Goal: Task Accomplishment & Management: Complete application form

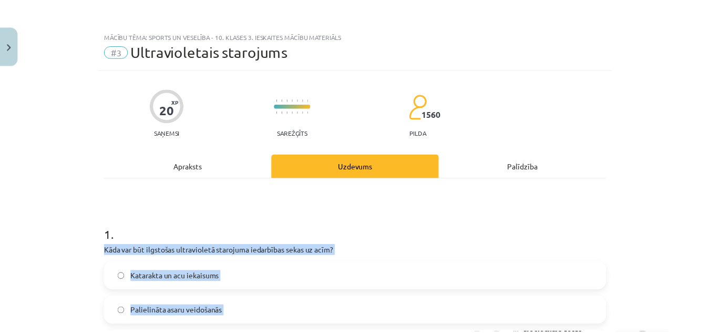
scroll to position [130, 0]
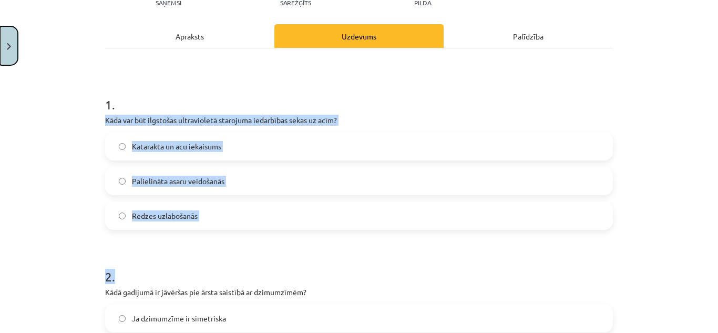
click at [16, 40] on button "Close" at bounding box center [9, 45] width 18 height 39
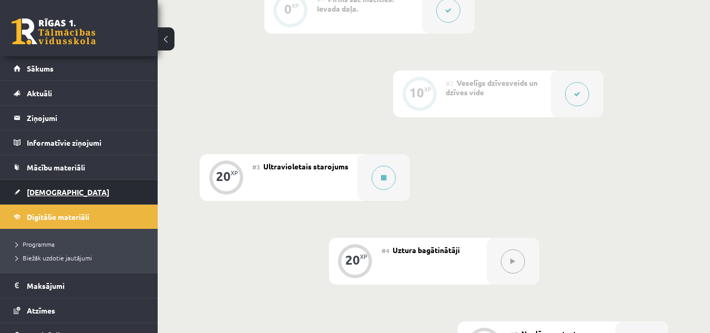
click at [50, 192] on span "[DEMOGRAPHIC_DATA]" at bounding box center [68, 191] width 83 height 9
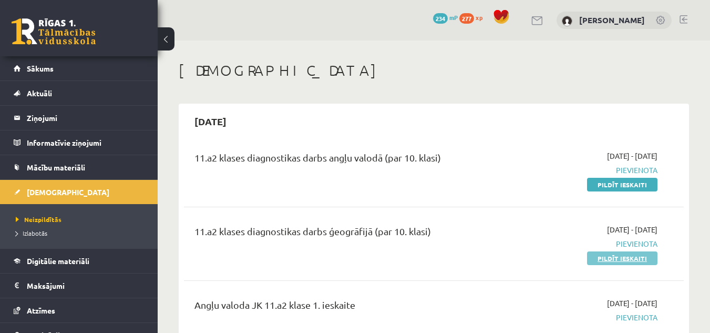
click at [611, 255] on link "Pildīt ieskaiti" at bounding box center [622, 258] width 70 height 14
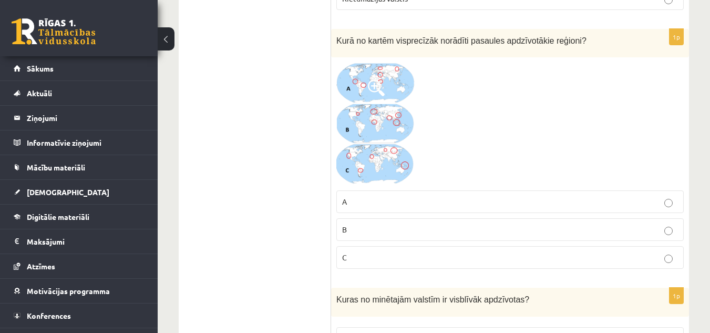
scroll to position [2109, 0]
click at [389, 85] on img at bounding box center [376, 123] width 79 height 123
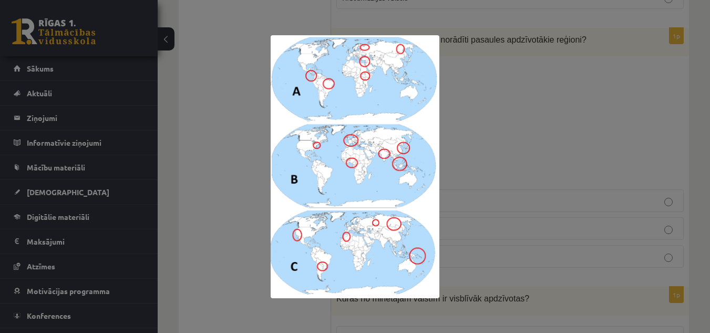
click at [462, 102] on div at bounding box center [355, 166] width 710 height 333
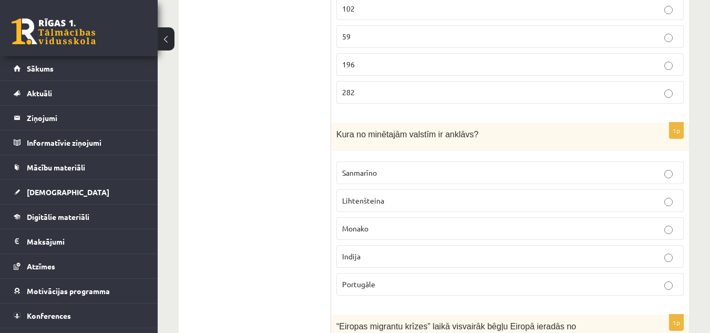
scroll to position [1167, 0]
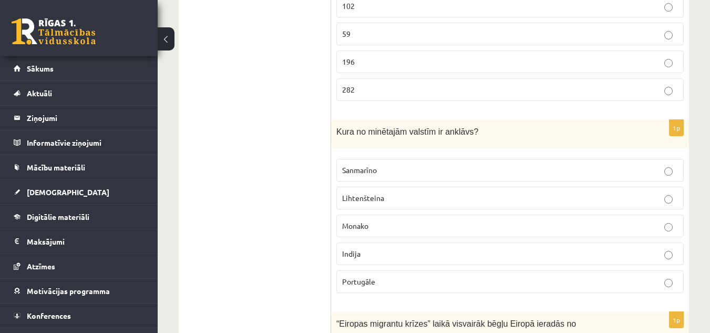
click at [402, 169] on p "Sanmarīno" at bounding box center [510, 170] width 336 height 11
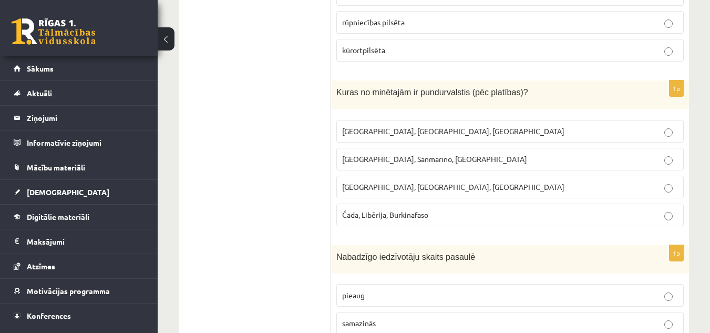
scroll to position [4838, 0]
click at [399, 154] on span "Monako, Sanmarīno, Luksemburga" at bounding box center [434, 158] width 185 height 9
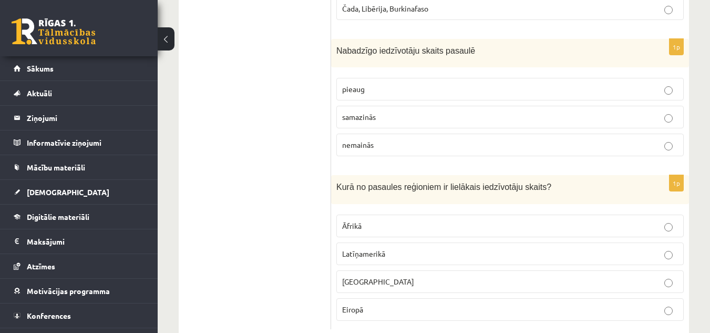
scroll to position [5060, 0]
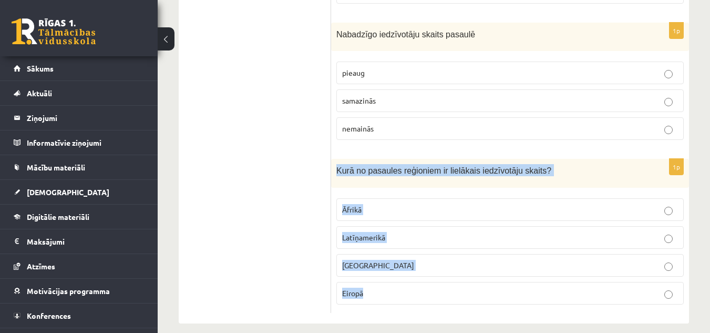
drag, startPoint x: 332, startPoint y: 157, endPoint x: 416, endPoint y: 307, distance: 171.7
copy div "Kurā no pasaules reģioniem ir lielākais iedzīvotāju skaits? Āfrikā Latīņamerikā…"
click at [354, 260] on span "[GEOGRAPHIC_DATA]" at bounding box center [378, 264] width 72 height 9
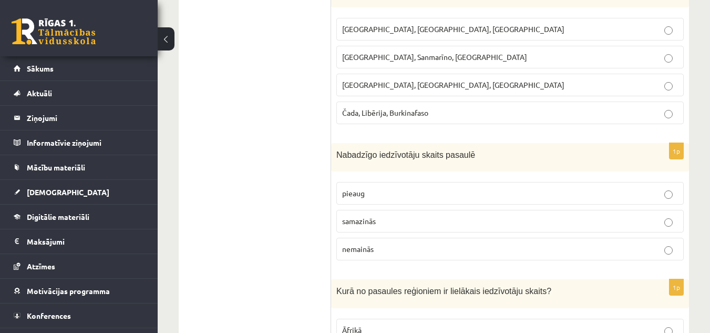
scroll to position [4935, 0]
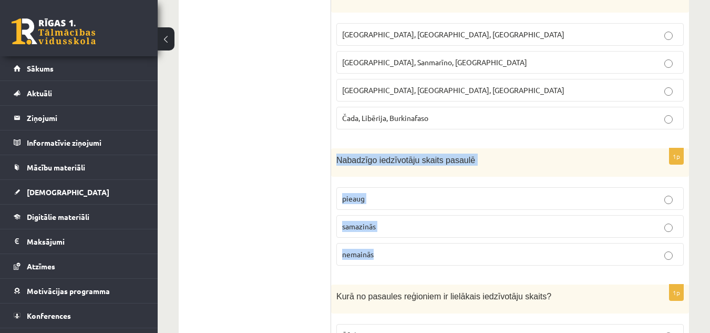
drag, startPoint x: 334, startPoint y: 146, endPoint x: 424, endPoint y: 247, distance: 134.9
click at [424, 247] on div "1p Nabadzīgo iedzīvotāju skaits pasaulē pieaug samazinās nemainās" at bounding box center [510, 211] width 358 height 126
copy div "Nabadzīgo iedzīvotāju skaits pasaulē pieaug samazinās nemainās"
click at [374, 215] on label "samazinās" at bounding box center [511, 226] width 348 height 23
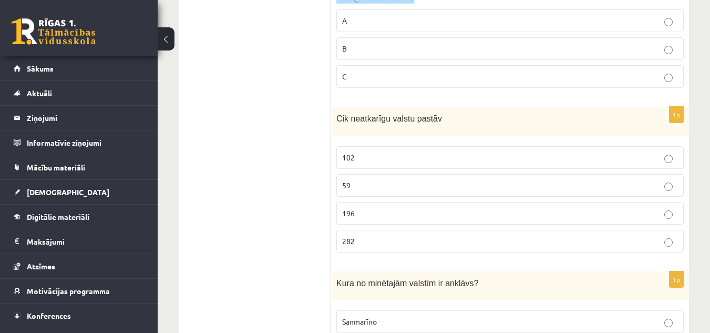
scroll to position [1009, 0]
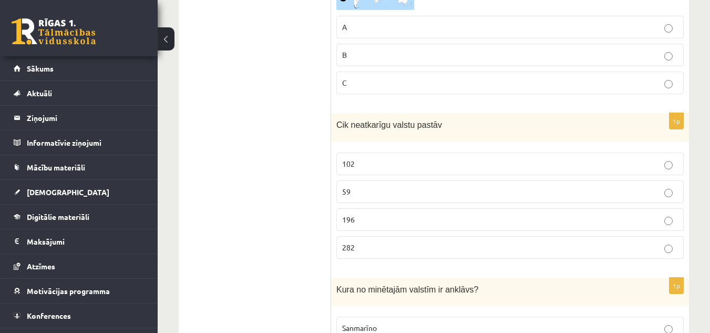
click at [375, 219] on p "196" at bounding box center [510, 219] width 336 height 11
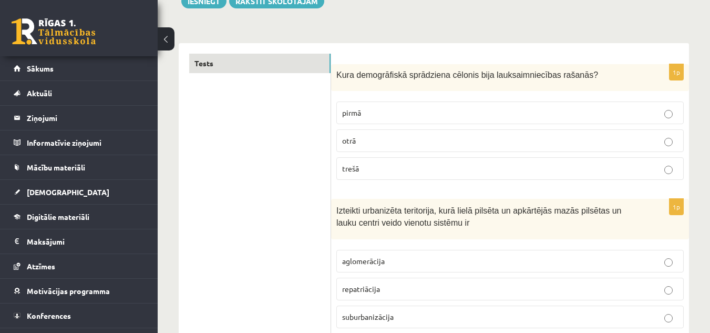
scroll to position [143, 0]
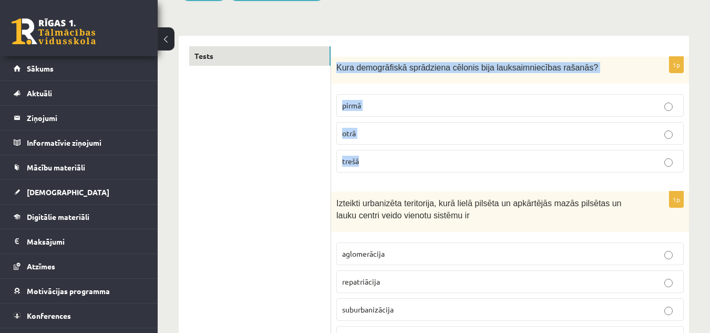
drag, startPoint x: 336, startPoint y: 64, endPoint x: 420, endPoint y: 159, distance: 126.7
click at [420, 159] on div "1p Kura demogrāfiskā sprādziena cēlonis bija lauksaimniecības rašanās? pirmā ot…" at bounding box center [510, 119] width 358 height 124
copy div "Kura demogrāfiskā sprādziena cēlonis bija lauksaimniecības rašanās? pirmā otrā …"
click at [399, 105] on p "pirmā" at bounding box center [510, 105] width 336 height 11
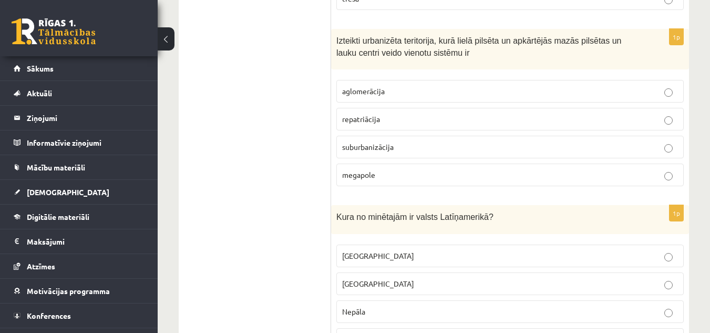
scroll to position [306, 0]
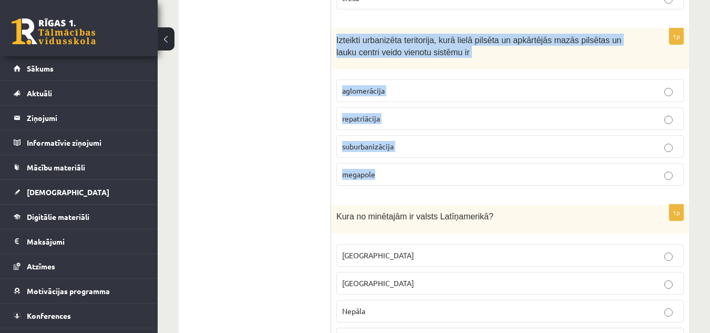
drag, startPoint x: 334, startPoint y: 35, endPoint x: 419, endPoint y: 181, distance: 169.7
click at [419, 181] on div "1p Izteikti urbanizēta teritorija, kurā lielā pilsēta un apkārtējās mazās pilsē…" at bounding box center [510, 111] width 358 height 166
copy div "Izteikti urbanizēta teritorija, kurā lielā pilsēta un apkārtējās mazās pilsētas…"
click at [418, 88] on p "aglomerācija" at bounding box center [510, 90] width 336 height 11
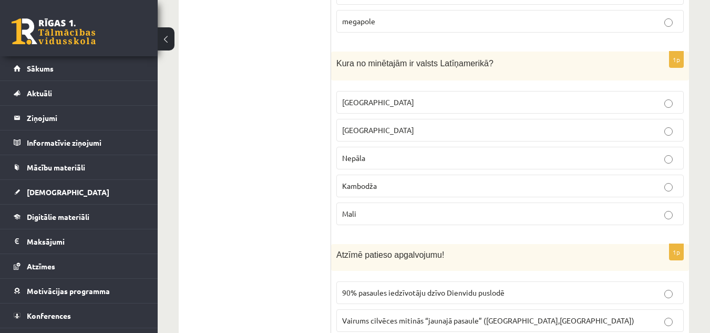
scroll to position [459, 0]
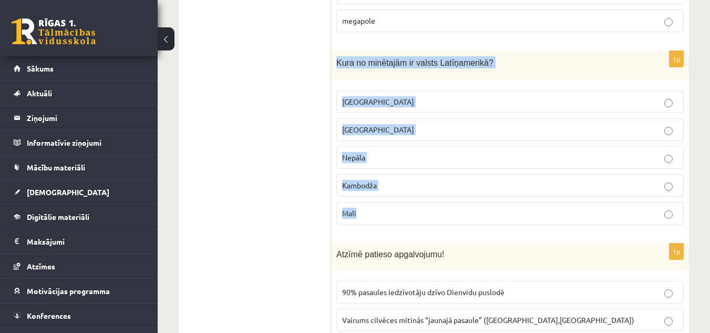
drag, startPoint x: 336, startPoint y: 59, endPoint x: 439, endPoint y: 213, distance: 185.1
click at [439, 213] on div "1p Kura no minētajām ir valsts Latīņamerikā? Meksika ASV Nepāla Kambodža Mali" at bounding box center [510, 142] width 358 height 182
copy div "Kura no minētajām ir valsts Latīņamerikā? Meksika ASV Nepāla Kambodža Mali"
click at [401, 99] on p "Meksika" at bounding box center [510, 101] width 336 height 11
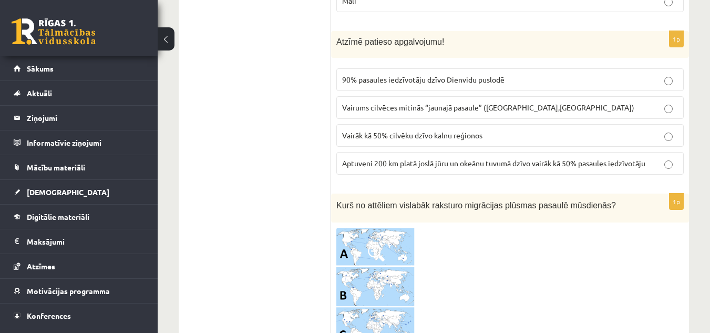
scroll to position [673, 0]
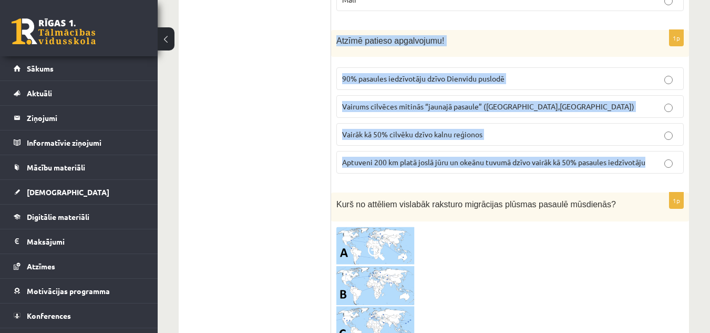
drag, startPoint x: 334, startPoint y: 38, endPoint x: 660, endPoint y: 147, distance: 343.7
click at [660, 147] on div "1p Atzīmē patieso apgalvojumu! 90% pasaules iedzīvotāju dzīvo Dienvidu puslodē …" at bounding box center [510, 106] width 358 height 152
copy div "Atzīmē patieso apgalvojumu! 90% pasaules iedzīvotāju dzīvo Dienvidu puslodē Vai…"
click at [423, 157] on label "Aptuveni 200 km platā joslā jūru un okeānu tuvumā dzīvo vairāk kā 50% pasaules …" at bounding box center [511, 162] width 348 height 23
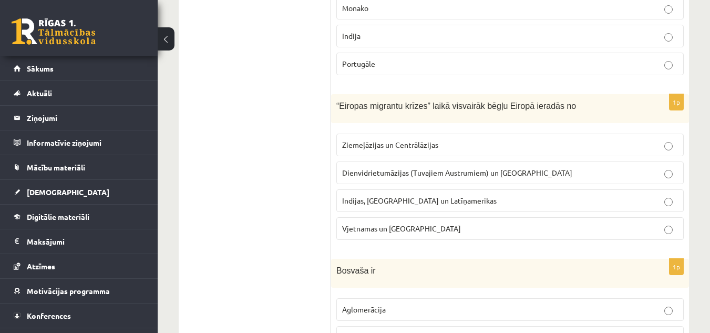
scroll to position [1385, 0]
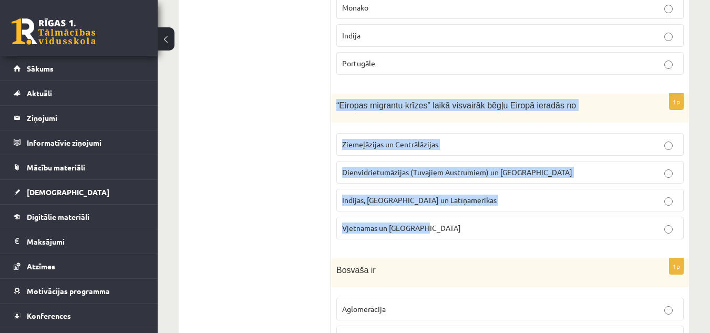
drag, startPoint x: 332, startPoint y: 103, endPoint x: 461, endPoint y: 225, distance: 177.4
click at [461, 225] on div "1p “Eiropas migrantu krīzes” laikā visvairāk bēgļu Eiropā ieradās no Ziemeļāzij…" at bounding box center [510, 171] width 358 height 154
copy div "“Eiropas migrantu krīzes” laikā visvairāk bēgļu Eiropā ieradās no Ziemeļāzijas …"
click at [448, 170] on span "Dienvidrietumāzijas (Tuvajiem Austrumiem) un Āfrikas" at bounding box center [457, 171] width 230 height 9
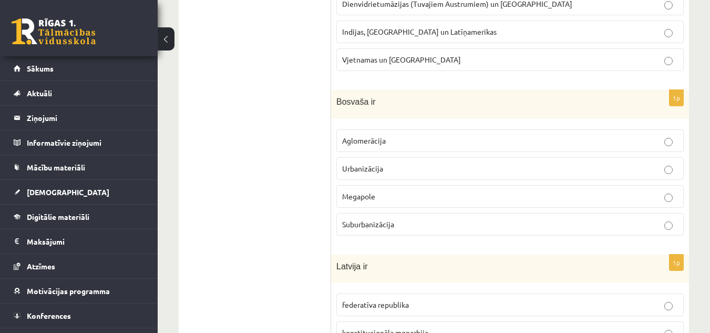
scroll to position [1554, 0]
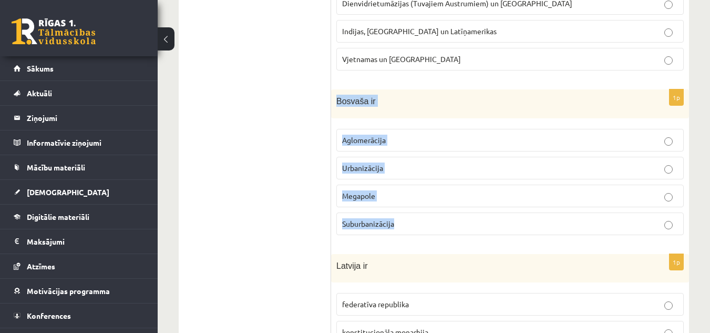
drag, startPoint x: 337, startPoint y: 102, endPoint x: 464, endPoint y: 232, distance: 182.2
click at [464, 232] on div "1p Bosvaša ir Aglomerācija Urbanizācija Megapole Suburbanizācija" at bounding box center [510, 166] width 358 height 154
copy div "Bosvaša ir Aglomerācija Urbanizācija Megapole Suburbanizācija"
click at [436, 194] on p "Megapole" at bounding box center [510, 195] width 336 height 11
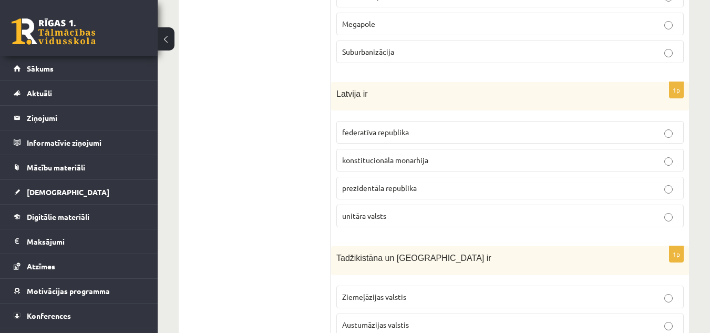
scroll to position [1726, 0]
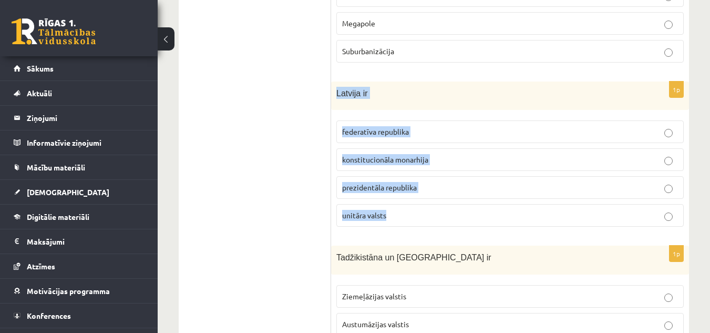
drag, startPoint x: 336, startPoint y: 88, endPoint x: 437, endPoint y: 224, distance: 169.1
click at [437, 224] on div "1p Latvija ir federatīva republika konstitucionāla monarhija prezidentāla repub…" at bounding box center [510, 159] width 358 height 154
copy div "Latvija ir federatīva republika konstitucionāla monarhija prezidentāla republik…"
click at [409, 215] on p "unitāra valsts" at bounding box center [510, 215] width 336 height 11
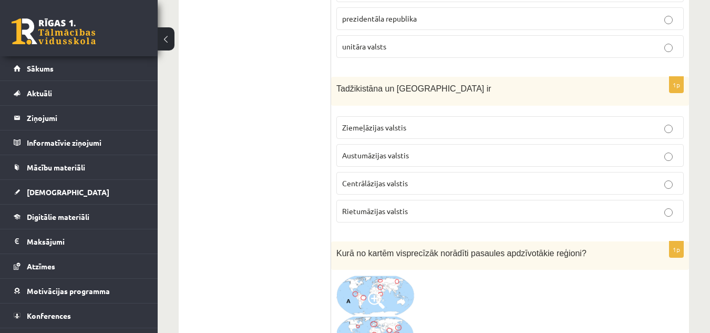
scroll to position [1896, 0]
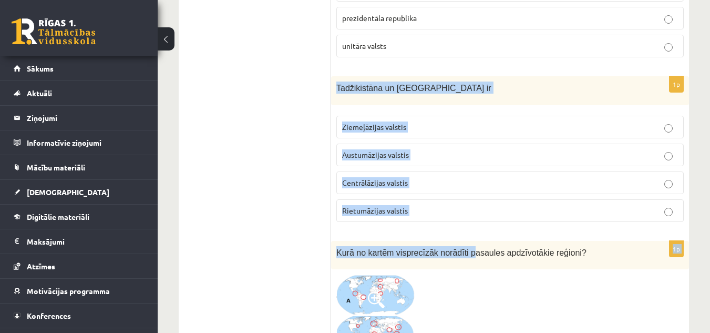
drag, startPoint x: 334, startPoint y: 82, endPoint x: 462, endPoint y: 231, distance: 197.3
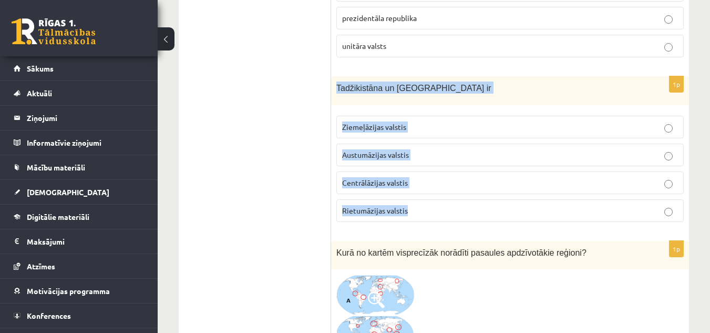
drag, startPoint x: 336, startPoint y: 87, endPoint x: 465, endPoint y: 217, distance: 182.9
click at [465, 217] on div "1p Tadžikistāna un Turkmenistāna ir Ziemeļāzijas valstis Austumāzijas valstis C…" at bounding box center [510, 153] width 358 height 154
copy div "Tadžikistāna un Turkmenistāna ir Ziemeļāzijas valstis Austumāzijas valstis Cent…"
click at [424, 184] on p "Centrālāzijas valstis" at bounding box center [510, 182] width 336 height 11
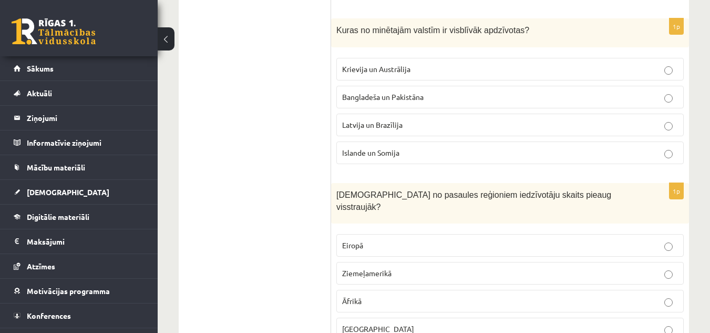
scroll to position [2379, 0]
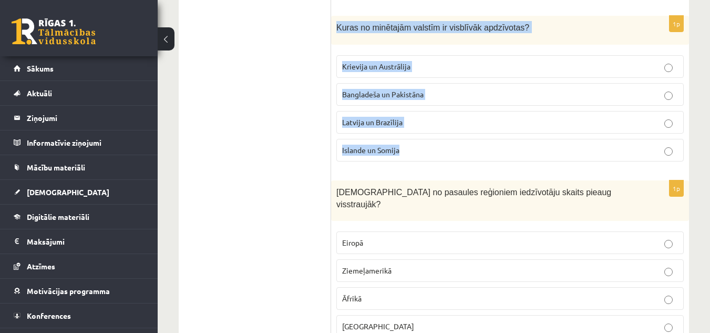
drag, startPoint x: 334, startPoint y: 30, endPoint x: 430, endPoint y: 150, distance: 152.7
click at [430, 150] on div "1p Kuras no minētajām valstīm ir visblīvāk apdzīvotas? Krievija un Austrālija B…" at bounding box center [510, 93] width 358 height 154
click at [423, 91] on span "Bangladeša un Pakistāna" at bounding box center [383, 93] width 82 height 9
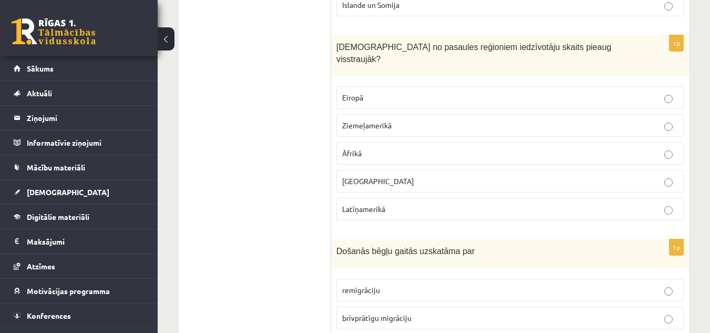
scroll to position [2528, 0]
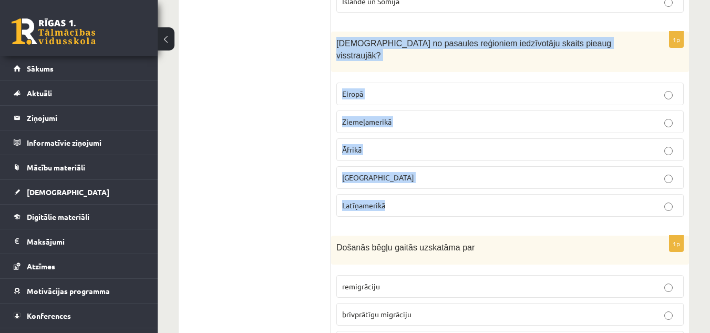
drag, startPoint x: 333, startPoint y: 39, endPoint x: 474, endPoint y: 194, distance: 209.9
click at [474, 194] on div "1p Kurā no pasaules reģioniem iedzīvotāju skaits pieaug visstraujāk? Eiropā Zie…" at bounding box center [510, 129] width 358 height 194
click at [383, 144] on p "Āfrikā" at bounding box center [510, 149] width 336 height 11
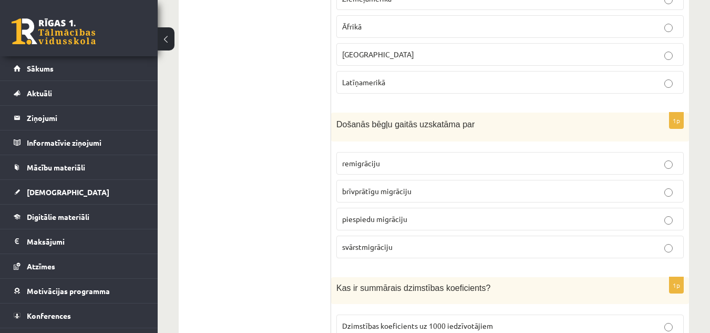
scroll to position [2716, 0]
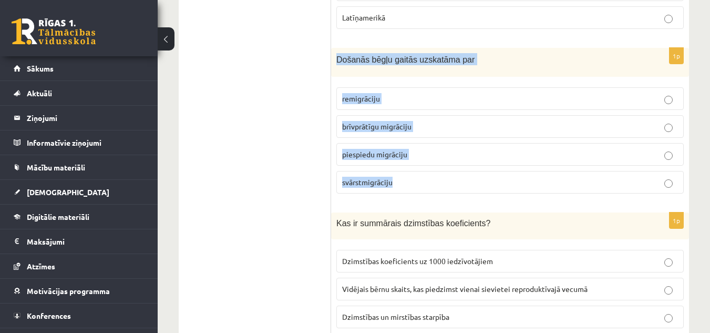
drag, startPoint x: 331, startPoint y: 45, endPoint x: 448, endPoint y: 176, distance: 175.0
click at [448, 176] on div "1p Došanās bēgļu gaitās uzskatāma par remigrāciju brīvprātīgu migrāciju piespie…" at bounding box center [510, 125] width 358 height 154
click at [402, 149] on p "piespiedu migrāciju" at bounding box center [510, 154] width 336 height 11
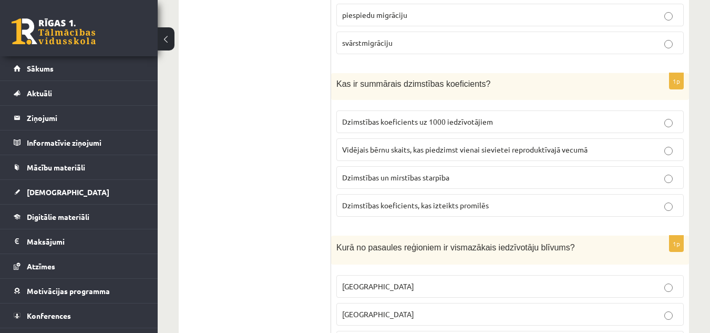
scroll to position [2865, 0]
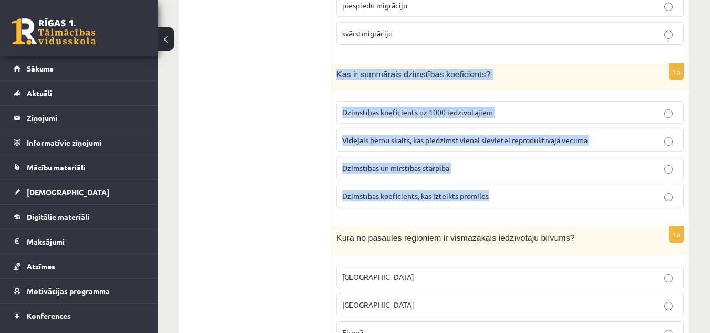
drag, startPoint x: 334, startPoint y: 60, endPoint x: 545, endPoint y: 177, distance: 241.3
click at [545, 177] on div "1p Kas ir summārais dzimstības koeficients? Dzimstības koeficients uz 1000 iedz…" at bounding box center [510, 140] width 358 height 152
click at [461, 129] on label "Vidējais bērnu skaits, kas piedzimst vienai sievietei reproduktīvajā vecumā" at bounding box center [511, 140] width 348 height 23
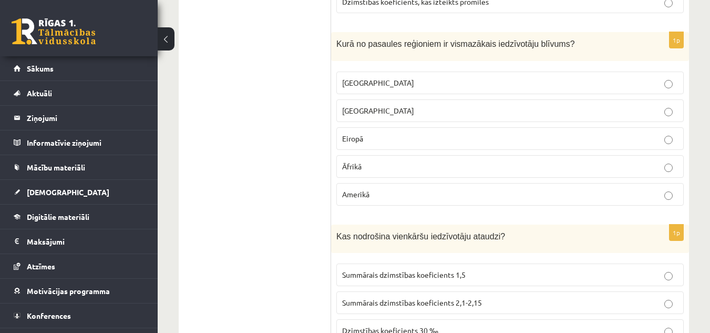
scroll to position [3059, 0]
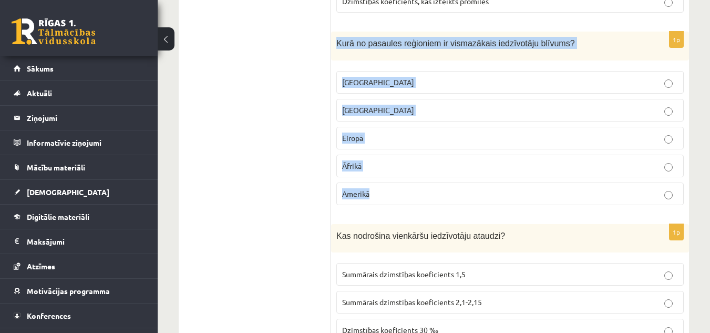
drag, startPoint x: 335, startPoint y: 27, endPoint x: 463, endPoint y: 184, distance: 202.9
click at [463, 184] on div "1p Kurā no pasaules reģioniem ir vismazākais iedzīvotāju blīvums? Austrālijā Āz…" at bounding box center [510, 123] width 358 height 182
click at [421, 71] on label "Austrālijā" at bounding box center [511, 82] width 348 height 23
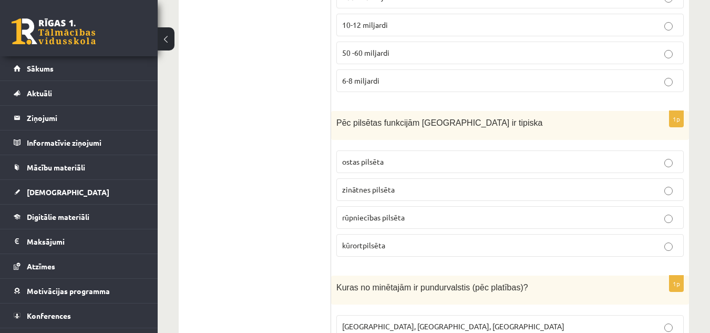
scroll to position [4643, 0]
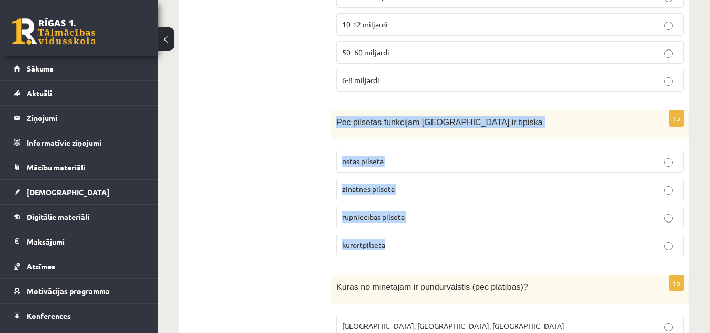
drag, startPoint x: 332, startPoint y: 108, endPoint x: 454, endPoint y: 226, distance: 169.9
click at [454, 226] on div "1p Pēc pilsētas funkcijām Jūrmala ir tipiska ostas pilsēta zinātnes pilsēta rūp…" at bounding box center [510, 187] width 358 height 154
click at [399, 239] on p "kūrortpilsēta" at bounding box center [510, 244] width 336 height 11
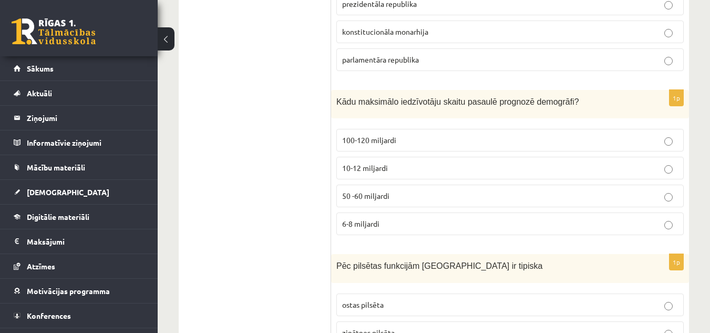
scroll to position [4492, 0]
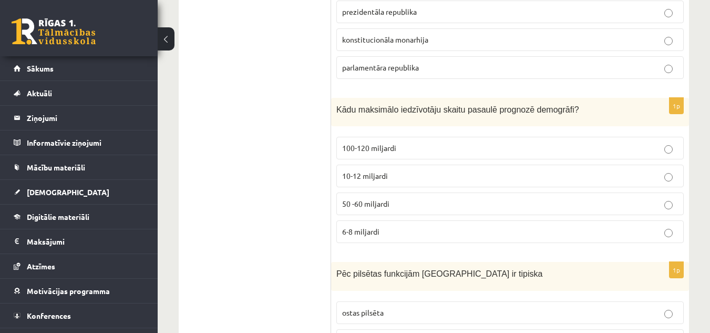
drag, startPoint x: 330, startPoint y: 89, endPoint x: 442, endPoint y: 217, distance: 169.9
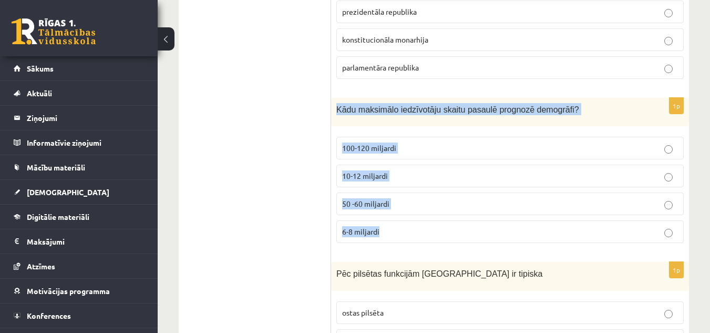
drag, startPoint x: 334, startPoint y: 92, endPoint x: 478, endPoint y: 225, distance: 195.4
click at [478, 225] on div "1p Kādu maksimālo iedzīvotāju skaitu pasaulē prognozē demogrāfi? 100-120 miljar…" at bounding box center [510, 175] width 358 height 154
click at [412, 170] on p "10-12 miljardi" at bounding box center [510, 175] width 336 height 11
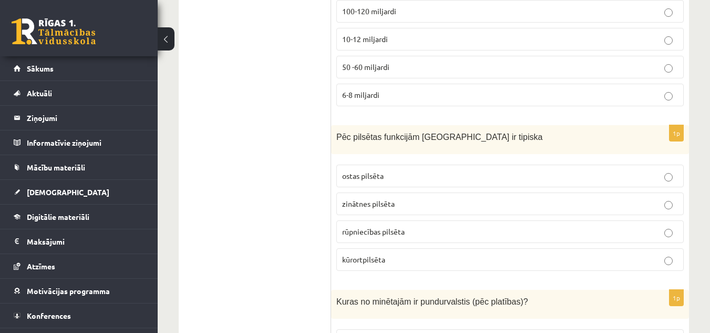
scroll to position [4637, 0]
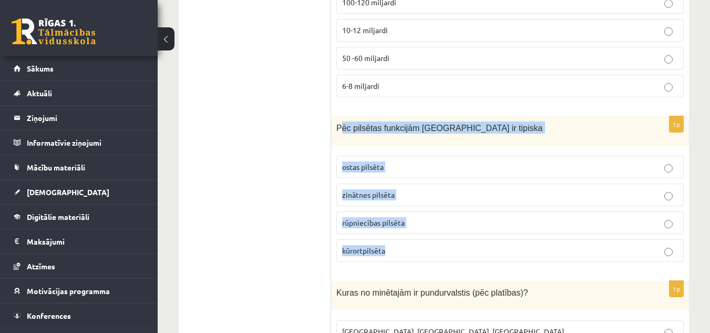
drag, startPoint x: 340, startPoint y: 117, endPoint x: 414, endPoint y: 235, distance: 139.2
click at [414, 235] on div "1p Pēc pilsētas funkcijām Jūrmala ir tipiska ostas pilsēta zinātnes pilsēta rūp…" at bounding box center [510, 193] width 358 height 154
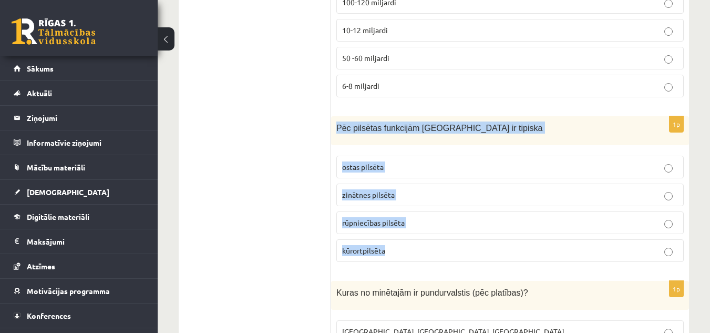
drag, startPoint x: 332, startPoint y: 112, endPoint x: 400, endPoint y: 247, distance: 150.5
click at [400, 247] on div "1p Pēc pilsētas funkcijām Jūrmala ir tipiska ostas pilsēta zinātnes pilsēta rūp…" at bounding box center [510, 193] width 358 height 154
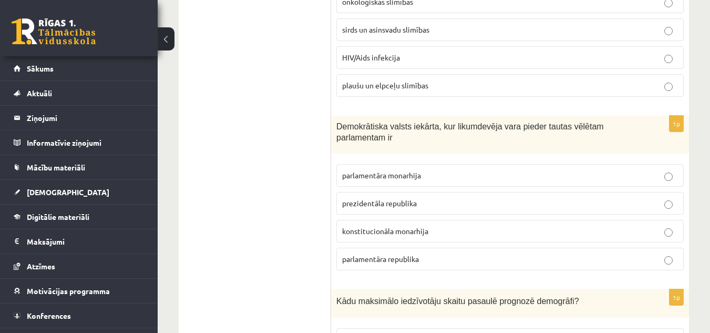
scroll to position [4300, 0]
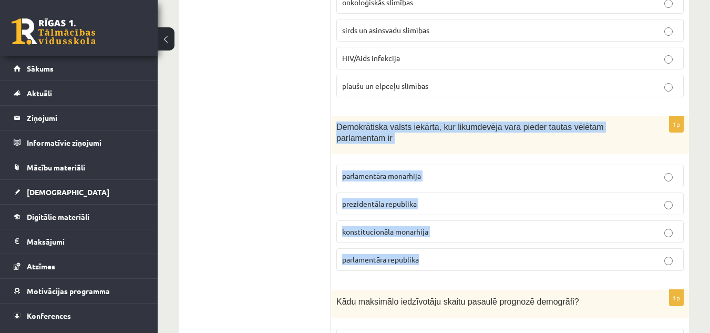
drag, startPoint x: 332, startPoint y: 111, endPoint x: 431, endPoint y: 255, distance: 174.6
click at [431, 255] on div "1p Demokrātiska valsts iekārta, kur likumdevēja vara pieder tautas vēlētam parl…" at bounding box center [510, 197] width 358 height 163
click at [434, 254] on p "parlamentāra republika" at bounding box center [510, 259] width 336 height 11
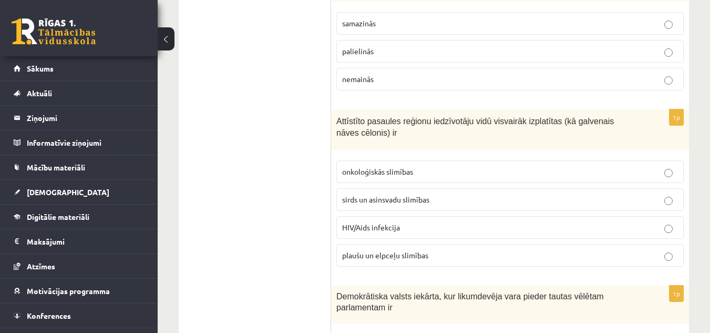
scroll to position [4130, 0]
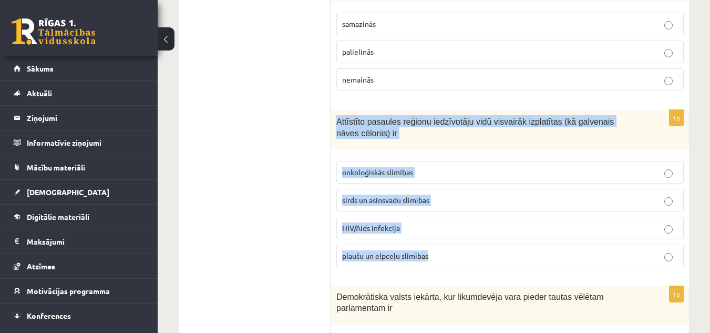
drag, startPoint x: 337, startPoint y: 109, endPoint x: 521, endPoint y: 241, distance: 226.1
click at [521, 241] on div "1p Attīstīto pasaules reģionu iedzīvotāju vidū visvairāk izplatītas (kā galvena…" at bounding box center [510, 193] width 358 height 166
click at [380, 195] on span "sirds un asinsvadu slimības" at bounding box center [385, 199] width 87 height 9
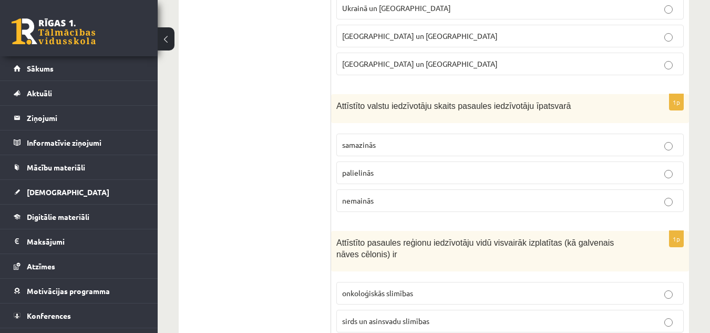
scroll to position [3994, 0]
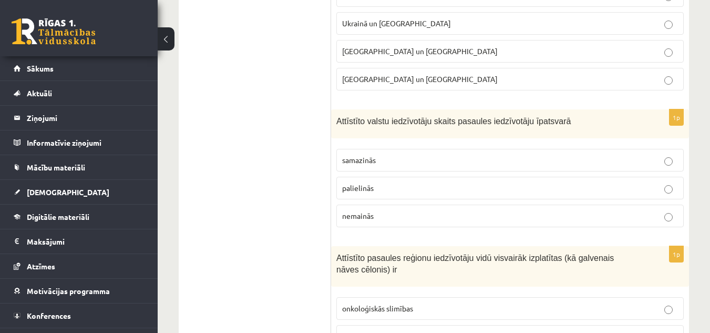
click at [380, 191] on fieldset "samazinās palielinās nemainās" at bounding box center [511, 187] width 348 height 87
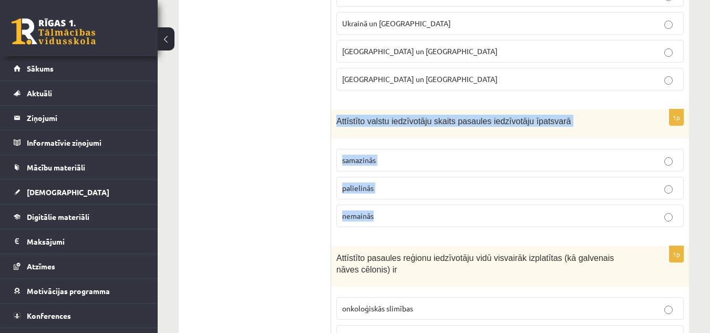
drag, startPoint x: 334, startPoint y: 107, endPoint x: 432, endPoint y: 220, distance: 149.2
click at [432, 220] on div "1p Attīstīto valstu iedzīvotāju skaits pasaules iedzīvotāju īpatsvarā samazinās…" at bounding box center [510, 172] width 358 height 126
click at [414, 155] on p "samazinās" at bounding box center [510, 160] width 336 height 11
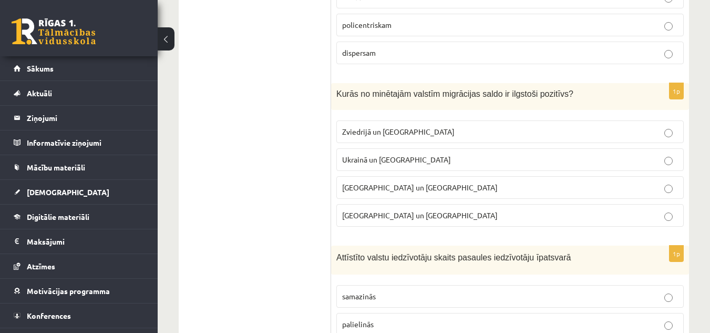
scroll to position [3854, 0]
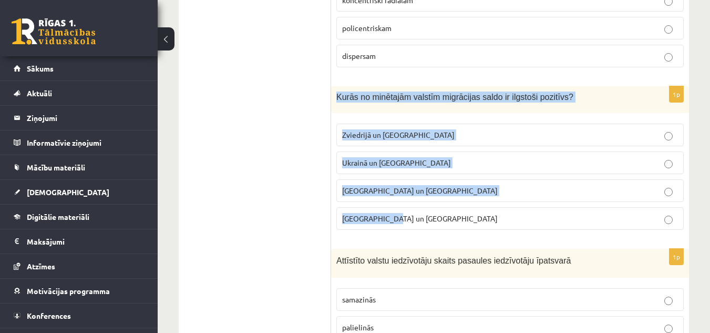
drag, startPoint x: 333, startPoint y: 83, endPoint x: 470, endPoint y: 204, distance: 181.8
click at [470, 204] on div "1p Kurās no minētajām valstīm migrācijas saldo ir ilgstoši pozitīvs? Zviedrijā …" at bounding box center [510, 162] width 358 height 152
click at [407, 129] on label "Zviedrijā un ASV" at bounding box center [511, 135] width 348 height 23
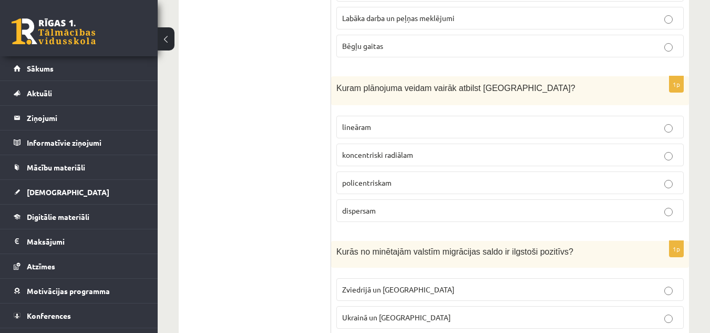
scroll to position [3699, 0]
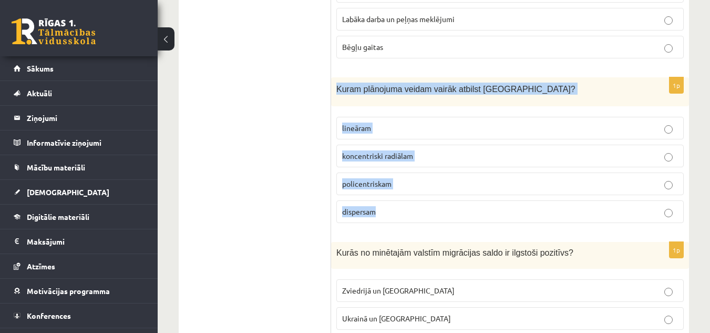
drag, startPoint x: 334, startPoint y: 79, endPoint x: 471, endPoint y: 210, distance: 189.3
click at [471, 210] on div "1p Kuram plānojuma veidam vairāk atbilst Rīga? lineāram koncentriski radiālam p…" at bounding box center [510, 154] width 358 height 154
click at [399, 151] on span "koncentriski radiālam" at bounding box center [377, 155] width 71 height 9
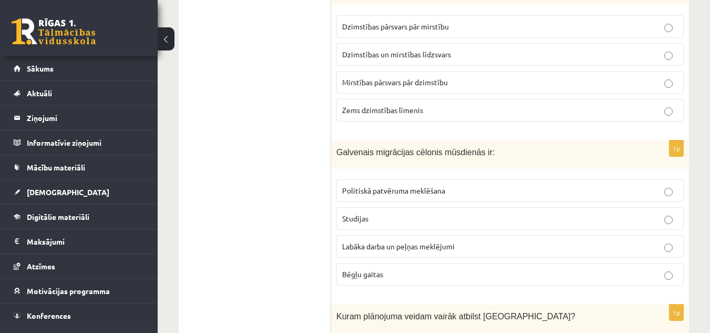
scroll to position [3471, 0]
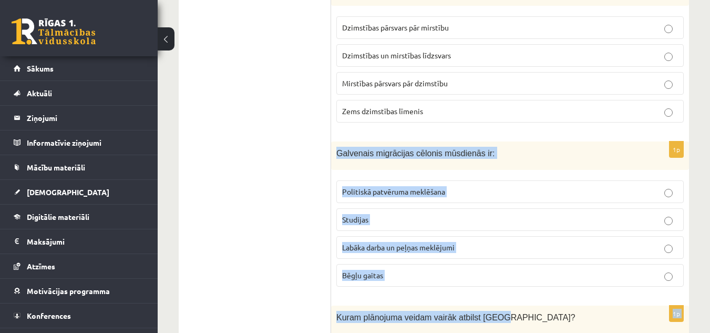
drag, startPoint x: 333, startPoint y: 140, endPoint x: 487, endPoint y: 284, distance: 211.3
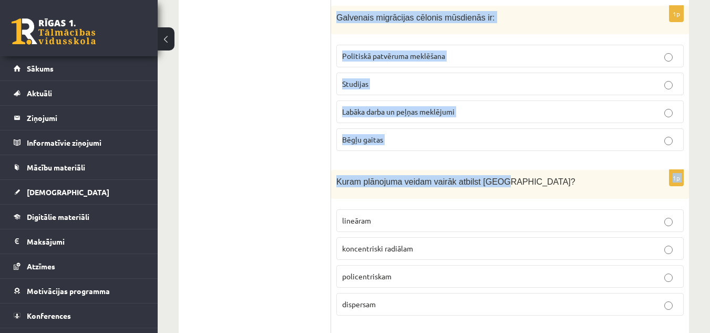
scroll to position [3607, 0]
click at [392, 128] on label "Bēgļu gaitas" at bounding box center [511, 139] width 348 height 23
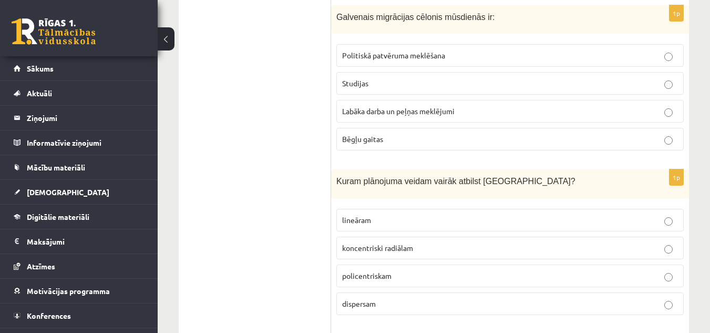
click at [405, 106] on span "Labāka darba un peļņas meklējumi" at bounding box center [398, 110] width 113 height 9
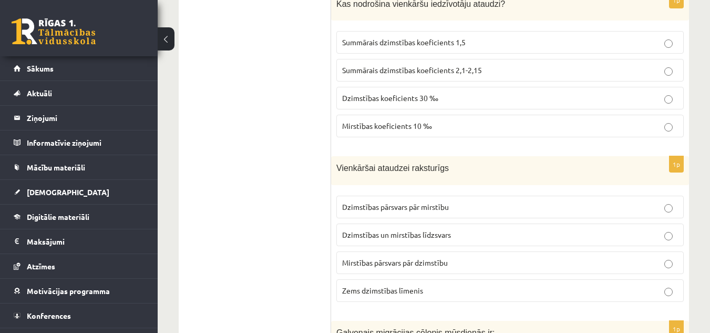
scroll to position [3292, 0]
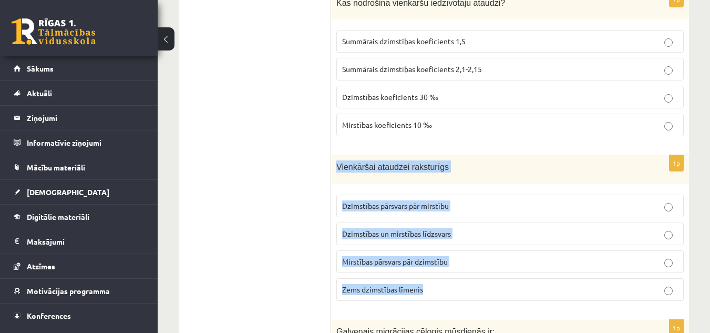
drag, startPoint x: 334, startPoint y: 151, endPoint x: 491, endPoint y: 281, distance: 203.9
click at [491, 281] on div "1p Vienkāršai ataudzei raksturīgs Dzimstības pārsvars pār mirstību Dzimstības u…" at bounding box center [510, 232] width 358 height 154
click at [390, 201] on span "Dzimstības pārsvars pār mirstību" at bounding box center [395, 205] width 107 height 9
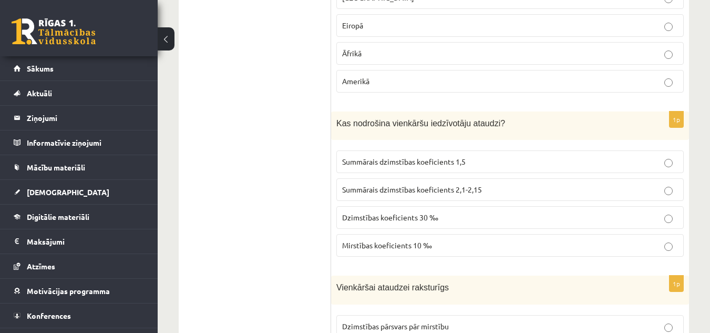
scroll to position [3158, 0]
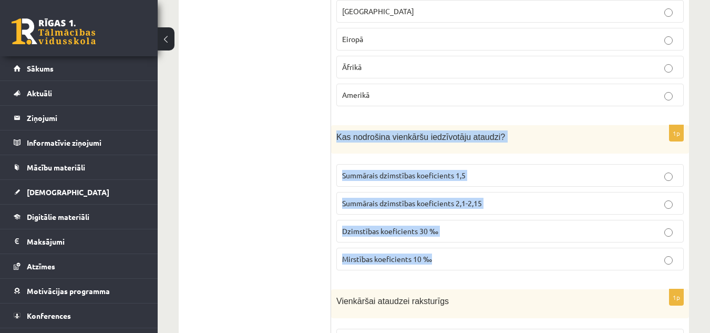
drag, startPoint x: 334, startPoint y: 124, endPoint x: 527, endPoint y: 259, distance: 234.9
click at [527, 259] on div "1p Kas nodrošina vienkāršu iedzīvotāju ataudzi? Summārais dzimstības koeficient…" at bounding box center [510, 202] width 358 height 154
click at [454, 220] on label "Dzimstības koeficients 30 ‰" at bounding box center [511, 231] width 348 height 23
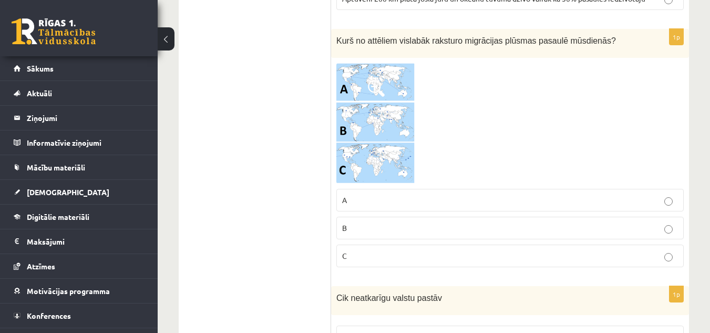
scroll to position [838, 0]
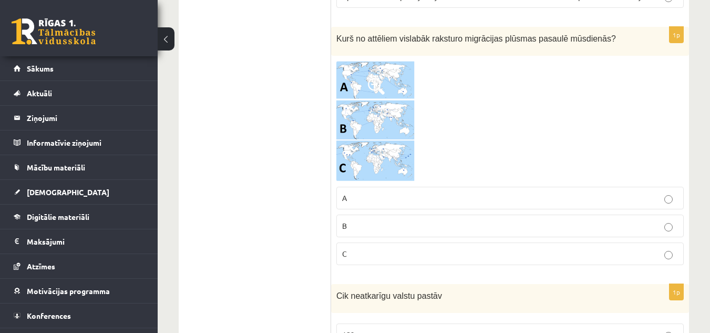
click at [382, 65] on img at bounding box center [376, 121] width 79 height 121
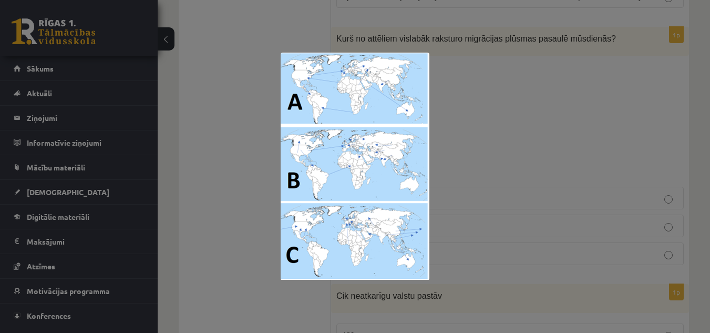
click at [495, 74] on div at bounding box center [355, 166] width 710 height 333
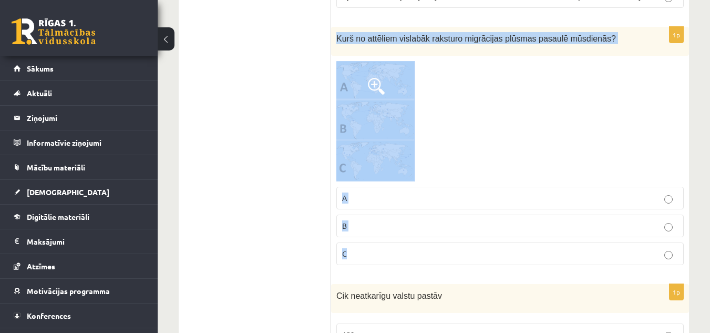
drag, startPoint x: 335, startPoint y: 32, endPoint x: 387, endPoint y: 277, distance: 250.8
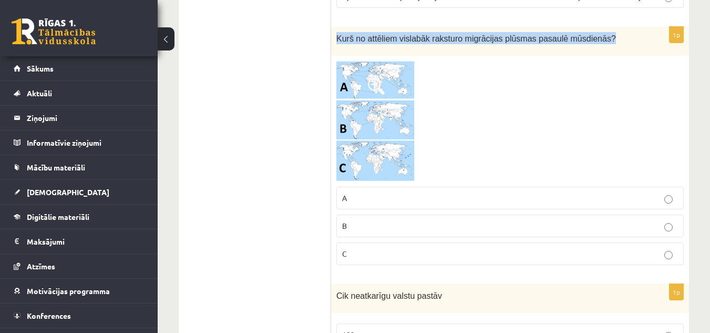
drag, startPoint x: 332, startPoint y: 40, endPoint x: 603, endPoint y: 42, distance: 270.8
click at [603, 42] on div "Kurš no attēliem vislabāk raksturo migrācijas plūsmas pasaulē mūsdienās?" at bounding box center [510, 41] width 358 height 29
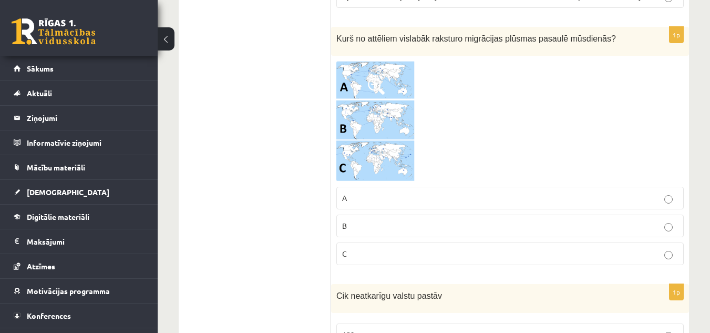
click at [354, 233] on label "B" at bounding box center [511, 226] width 348 height 23
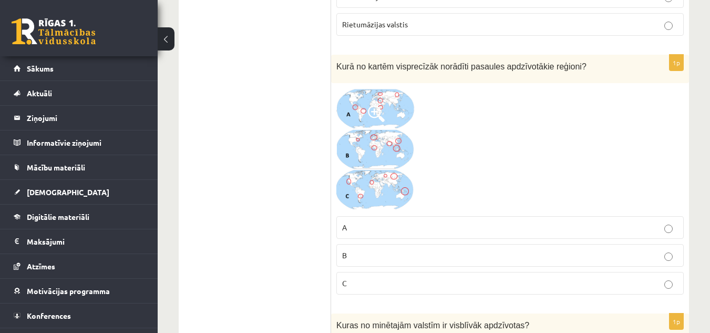
scroll to position [2082, 0]
click at [389, 155] on img at bounding box center [376, 149] width 79 height 123
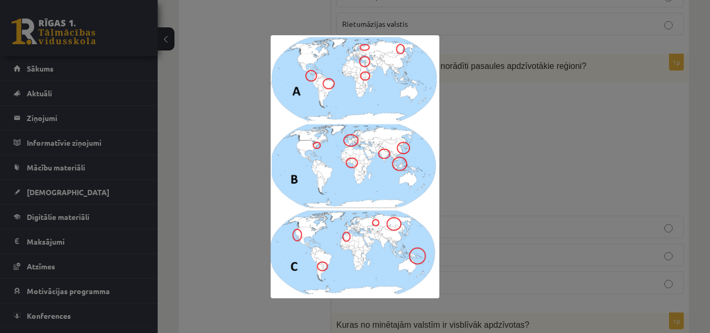
click at [553, 126] on div at bounding box center [355, 166] width 710 height 333
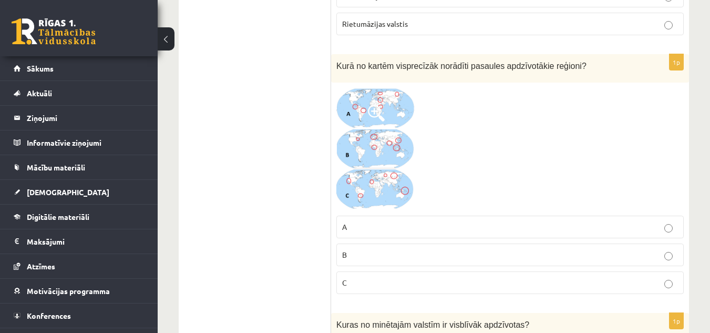
click at [609, 281] on p "C" at bounding box center [510, 282] width 336 height 11
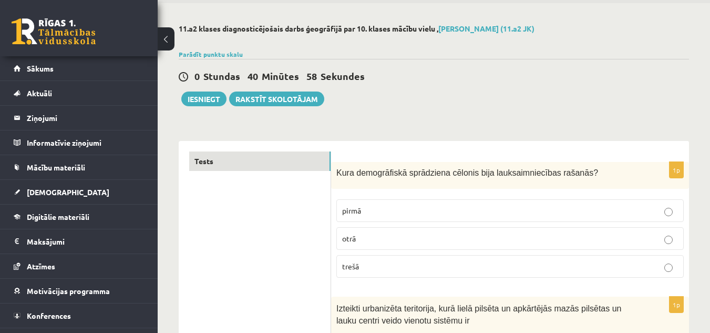
scroll to position [0, 0]
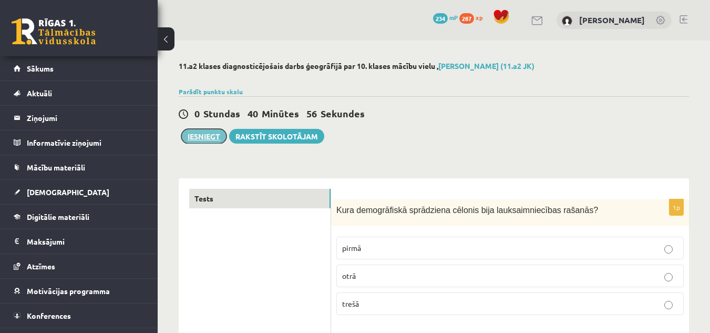
click at [208, 134] on button "Iesniegt" at bounding box center [203, 136] width 45 height 15
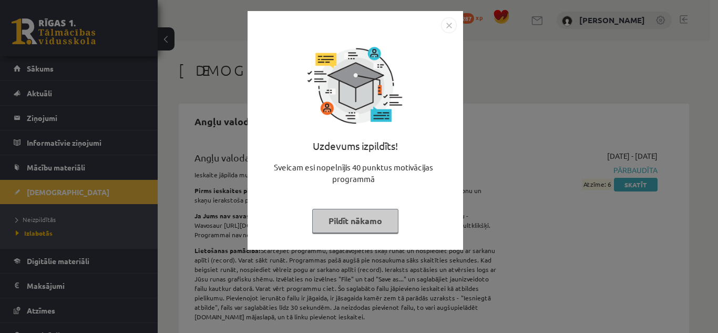
drag, startPoint x: 351, startPoint y: 217, endPoint x: 343, endPoint y: 225, distance: 11.2
click at [343, 225] on button "Pildīt nākamo" at bounding box center [355, 221] width 86 height 24
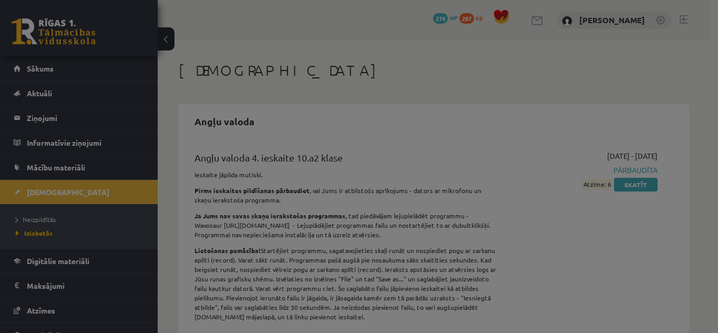
click at [343, 225] on div at bounding box center [359, 166] width 718 height 333
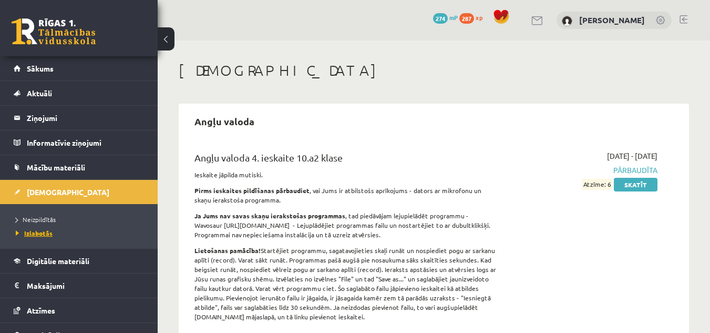
click at [40, 231] on span "Izlabotās" at bounding box center [34, 233] width 37 height 8
click at [35, 230] on span "Izlabotās" at bounding box center [34, 233] width 37 height 8
click at [29, 210] on ul "Neizpildītās Izlabotās" at bounding box center [79, 226] width 158 height 44
click at [31, 218] on span "Neizpildītās" at bounding box center [36, 219] width 40 height 8
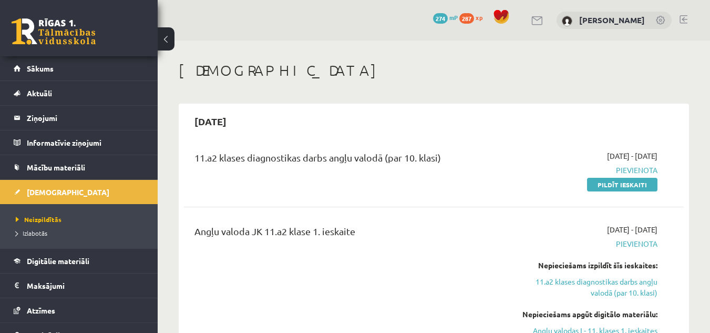
click at [30, 226] on li "Izlabotās" at bounding box center [81, 233] width 131 height 14
click at [35, 220] on span "Neizpildītās" at bounding box center [36, 219] width 40 height 8
click at [34, 231] on span "Izlabotās" at bounding box center [32, 233] width 32 height 8
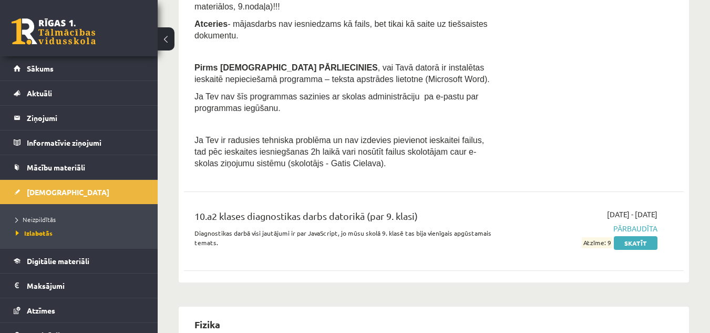
scroll to position [1355, 0]
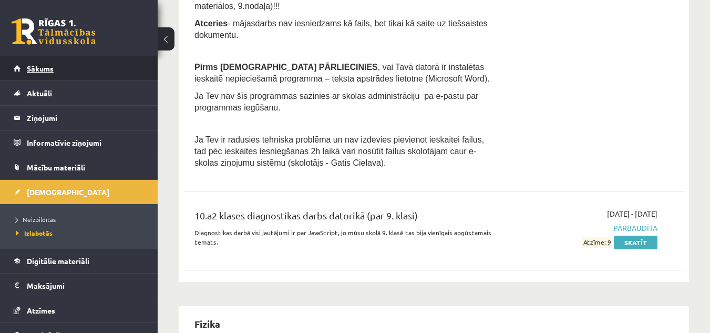
click at [42, 63] on link "Sākums" at bounding box center [79, 68] width 131 height 24
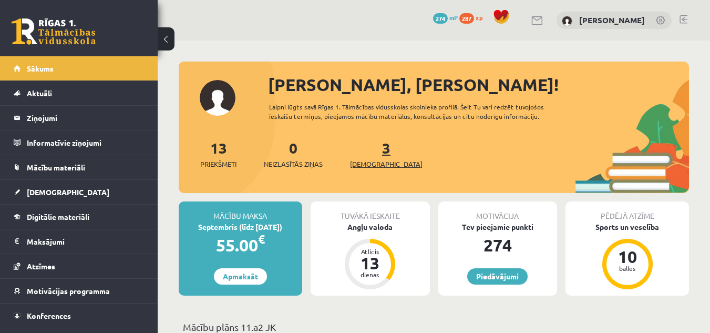
click at [372, 162] on span "[DEMOGRAPHIC_DATA]" at bounding box center [386, 164] width 73 height 11
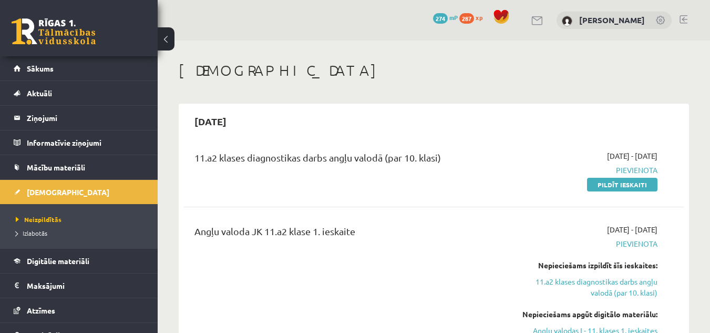
click at [113, 227] on li "Izlabotās" at bounding box center [81, 233] width 131 height 14
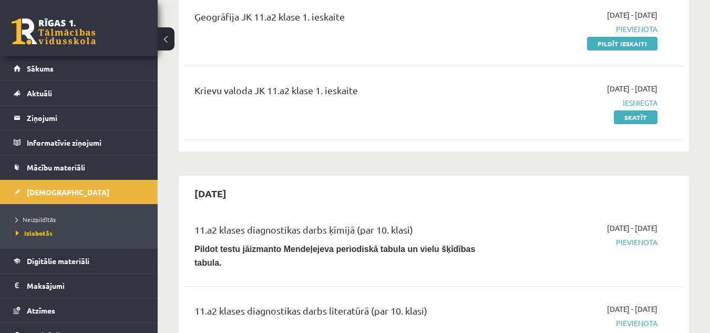
scroll to position [381, 0]
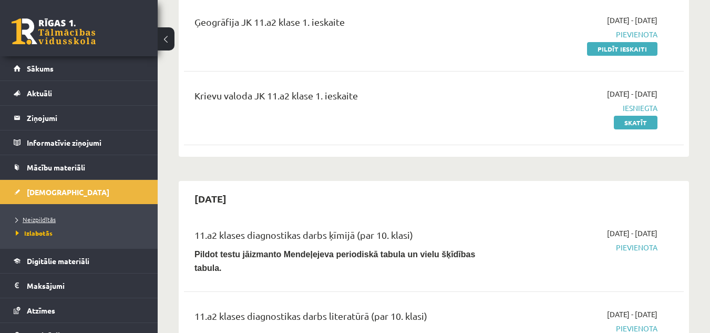
click at [47, 218] on span "Neizpildītās" at bounding box center [36, 219] width 40 height 8
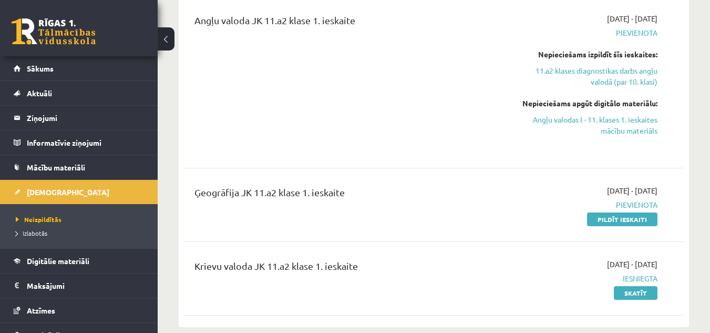
scroll to position [0, 0]
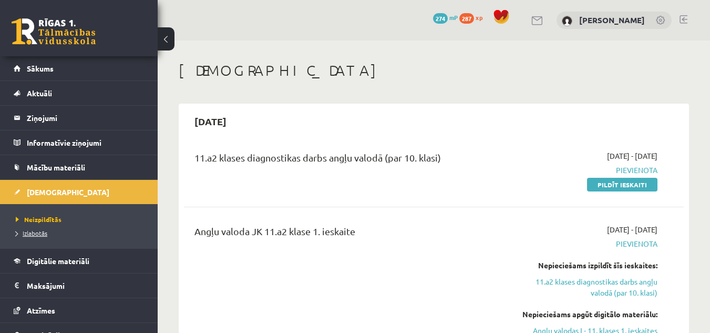
click at [27, 230] on span "Izlabotās" at bounding box center [32, 233] width 32 height 8
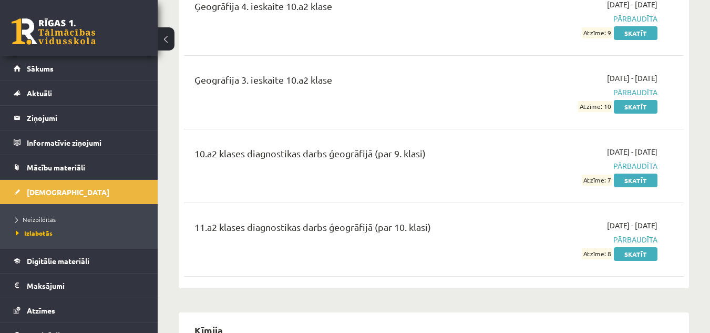
scroll to position [2291, 0]
click at [645, 251] on div "11.a2 klases diagnostikas darbs ģeogrāfijā (par 10. klasi) 2025-09-01 - 2025-09…" at bounding box center [434, 239] width 500 height 60
click at [644, 247] on link "Skatīt" at bounding box center [636, 254] width 44 height 14
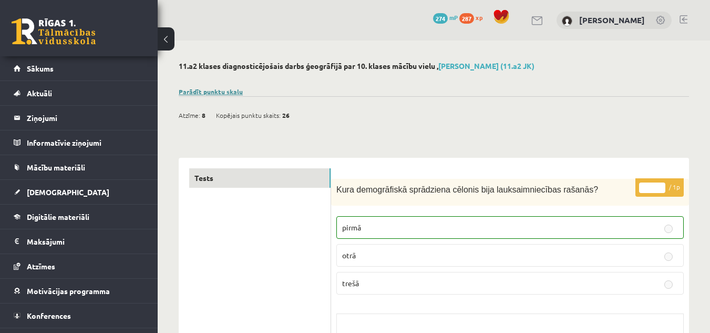
click at [210, 88] on link "Parādīt punktu skalu" at bounding box center [211, 91] width 64 height 8
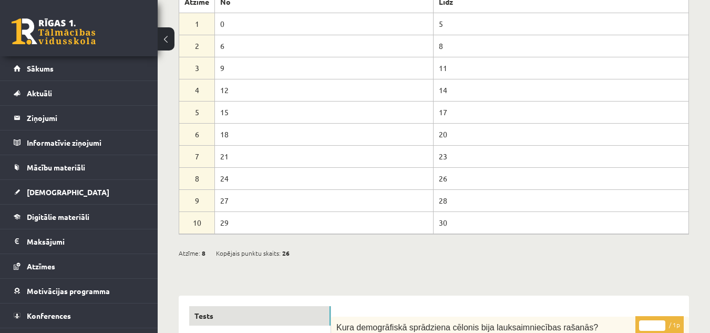
scroll to position [109, 0]
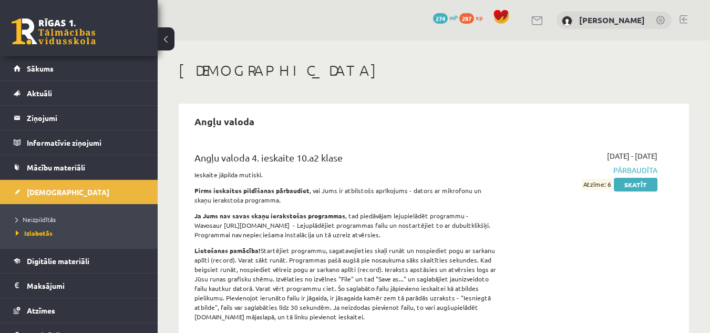
scroll to position [2289, 0]
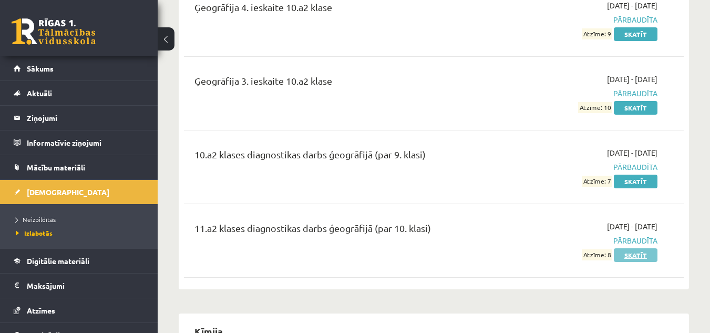
click at [641, 248] on link "Skatīt" at bounding box center [636, 255] width 44 height 14
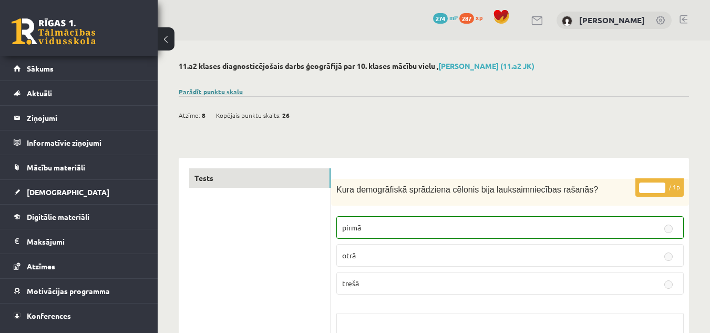
click at [205, 94] on link "Parādīt punktu skalu" at bounding box center [211, 91] width 64 height 8
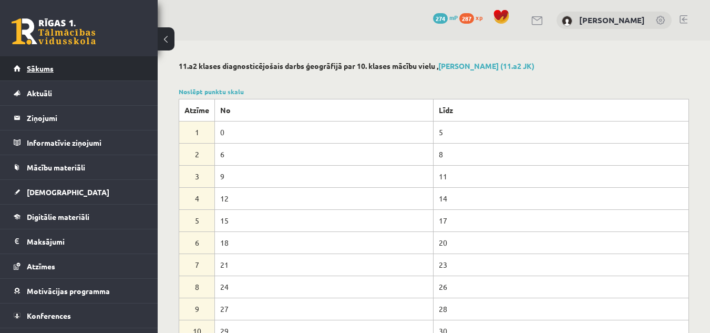
click at [104, 73] on link "Sākums" at bounding box center [79, 68] width 131 height 24
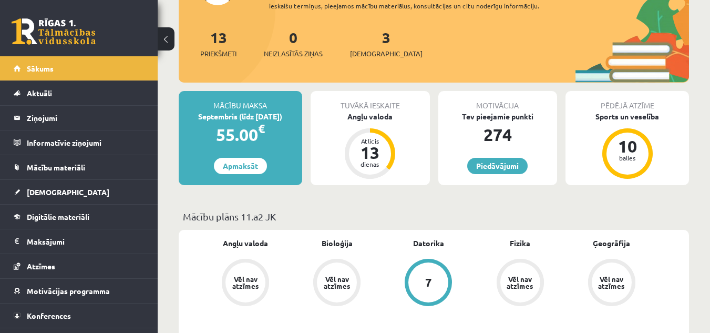
scroll to position [113, 0]
